Goal: Information Seeking & Learning: Learn about a topic

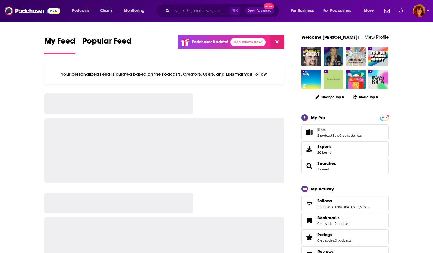
click at [197, 11] on input "Search podcasts, credits, & more..." at bounding box center [201, 10] width 58 height 9
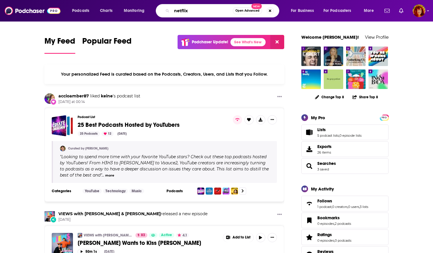
type input "netflix"
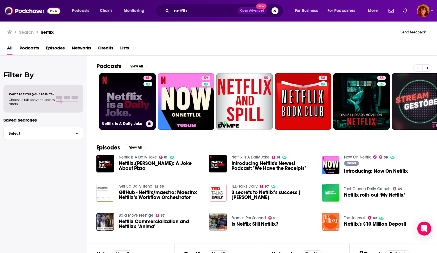
click at [128, 100] on link "81 Netflix Is A Daily Joke" at bounding box center [127, 101] width 56 height 56
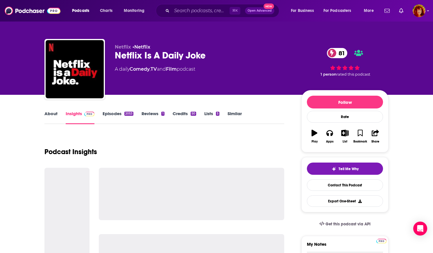
click at [75, 112] on link "Insights" at bounding box center [80, 117] width 29 height 13
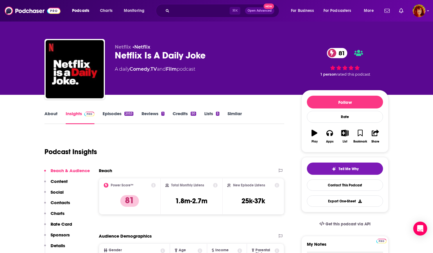
click at [180, 12] on input "Search podcasts, credits, & more..." at bounding box center [201, 10] width 58 height 9
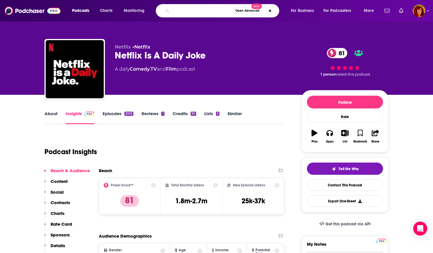
click at [182, 33] on div "Netflix • Netflix Netflix Is A Daily Joke 81 A daily Comedy , TV and Film podca…" at bounding box center [216, 63] width 352 height 63
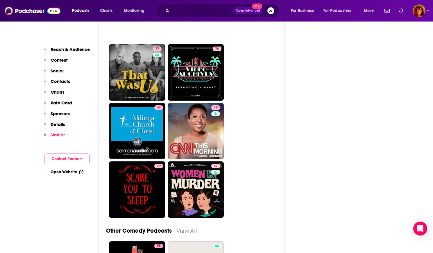
scroll to position [1867, 0]
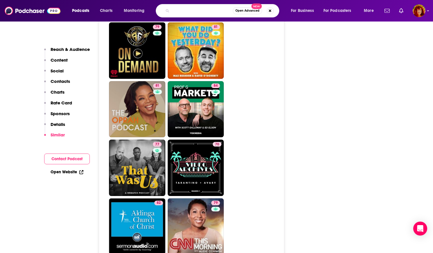
click at [186, 11] on input "Search podcasts, credits, & more..." at bounding box center [202, 10] width 61 height 9
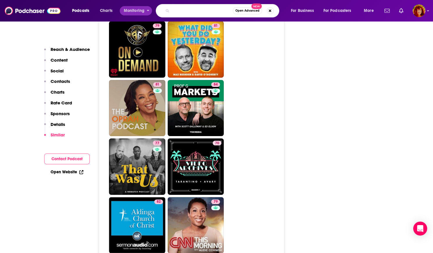
drag, startPoint x: 190, startPoint y: 11, endPoint x: 145, endPoint y: 12, distance: 44.7
click at [145, 12] on div "Podcasts Charts Monitoring Open Advanced New For Business For Podcasters More" at bounding box center [223, 10] width 311 height 13
type input "Netflix is a daily joke"
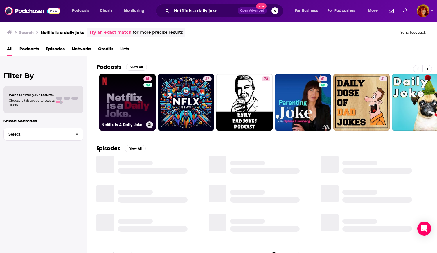
click at [125, 101] on link "81 Netflix Is A Daily Joke" at bounding box center [127, 102] width 56 height 56
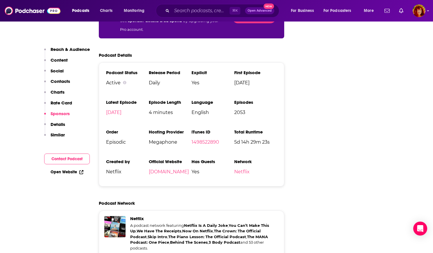
scroll to position [1183, 0]
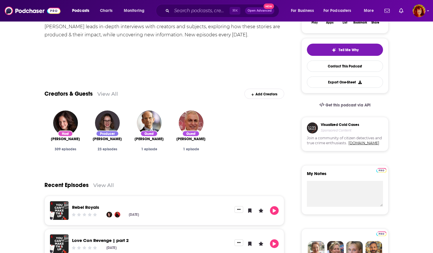
scroll to position [4, 0]
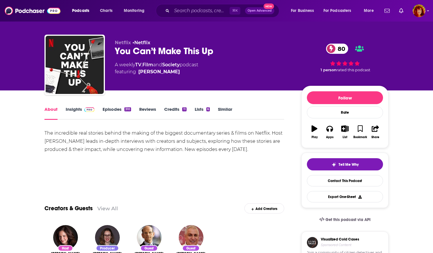
click at [75, 109] on link "Insights" at bounding box center [80, 112] width 29 height 13
